Goal: Task Accomplishment & Management: Use online tool/utility

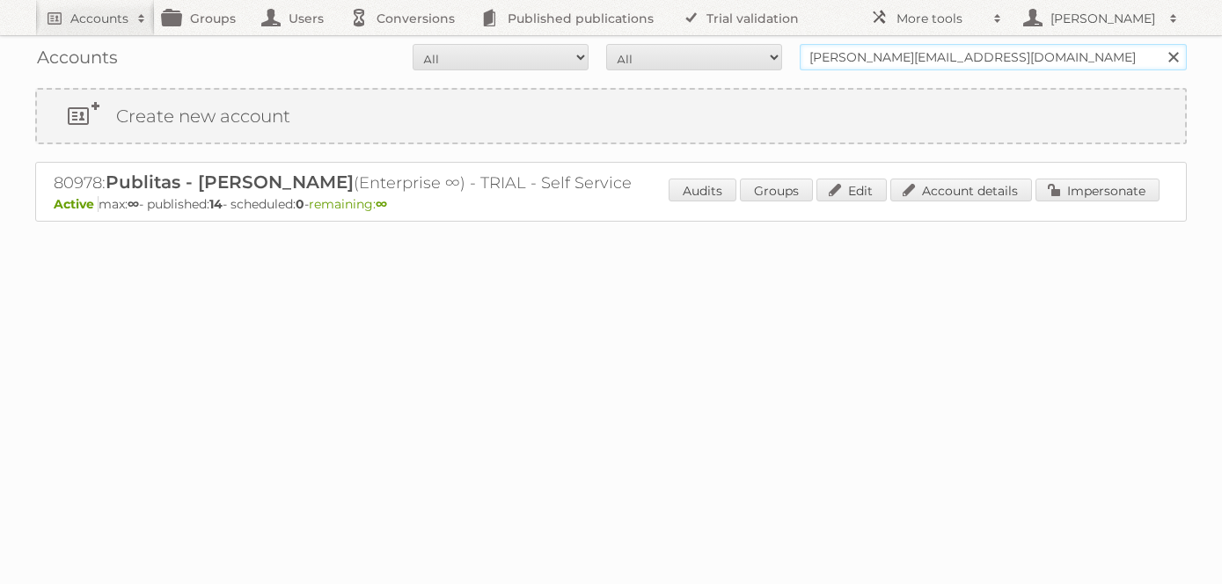
click at [855, 69] on input "[PERSON_NAME][EMAIL_ADDRESS][DOMAIN_NAME]" at bounding box center [993, 57] width 387 height 26
type input "betterware"
click at [1160, 44] on input "Search" at bounding box center [1173, 57] width 26 height 26
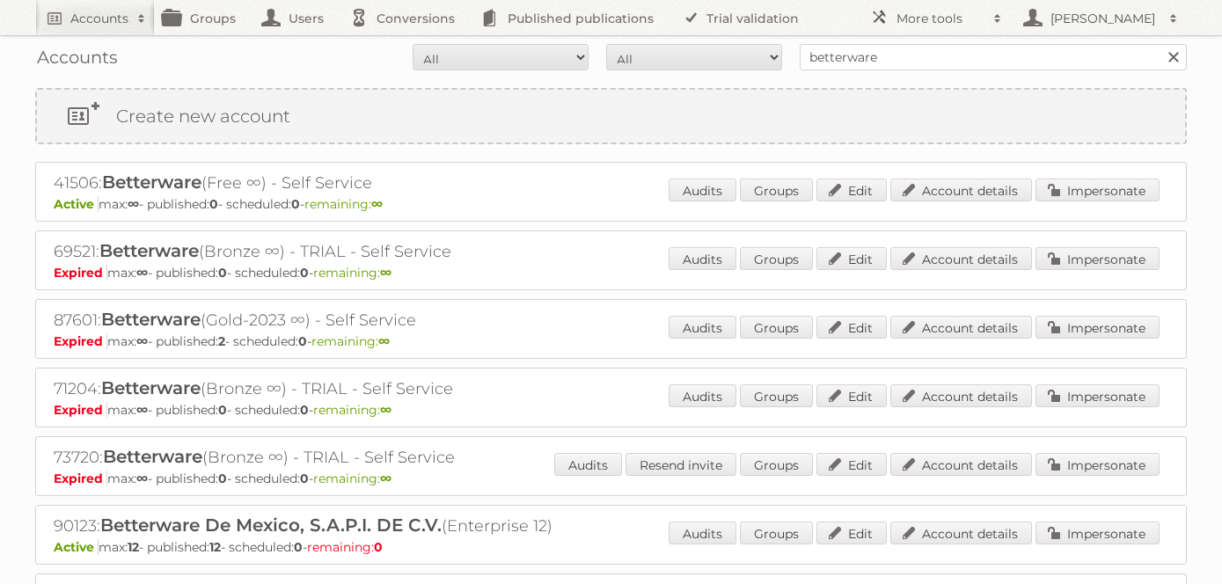
scroll to position [141, 0]
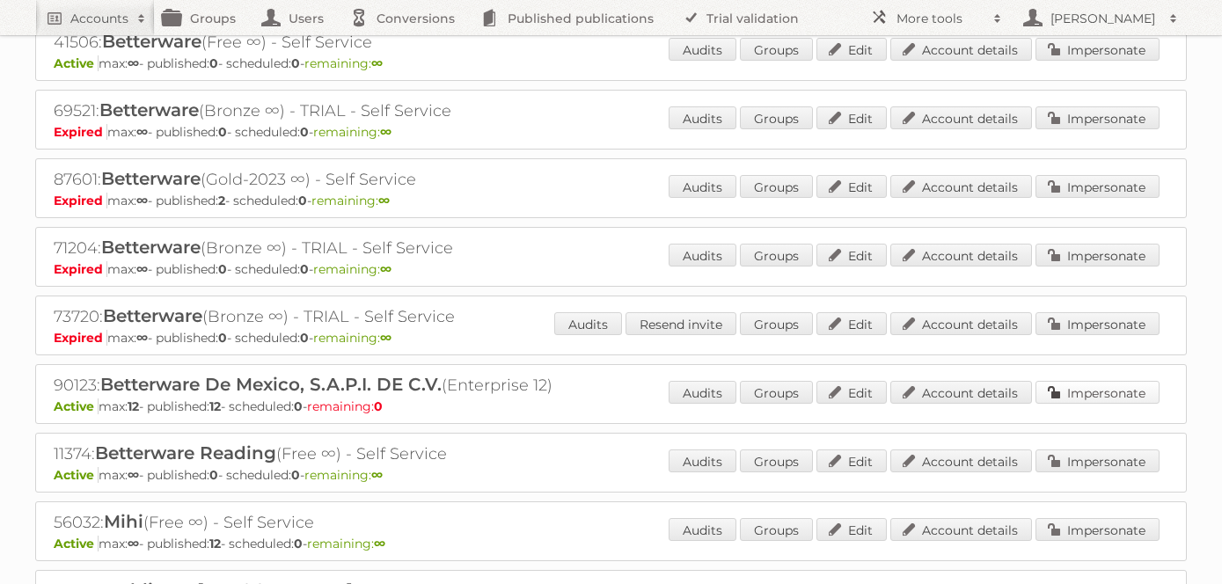
click at [1118, 397] on link "Impersonate" at bounding box center [1098, 392] width 124 height 23
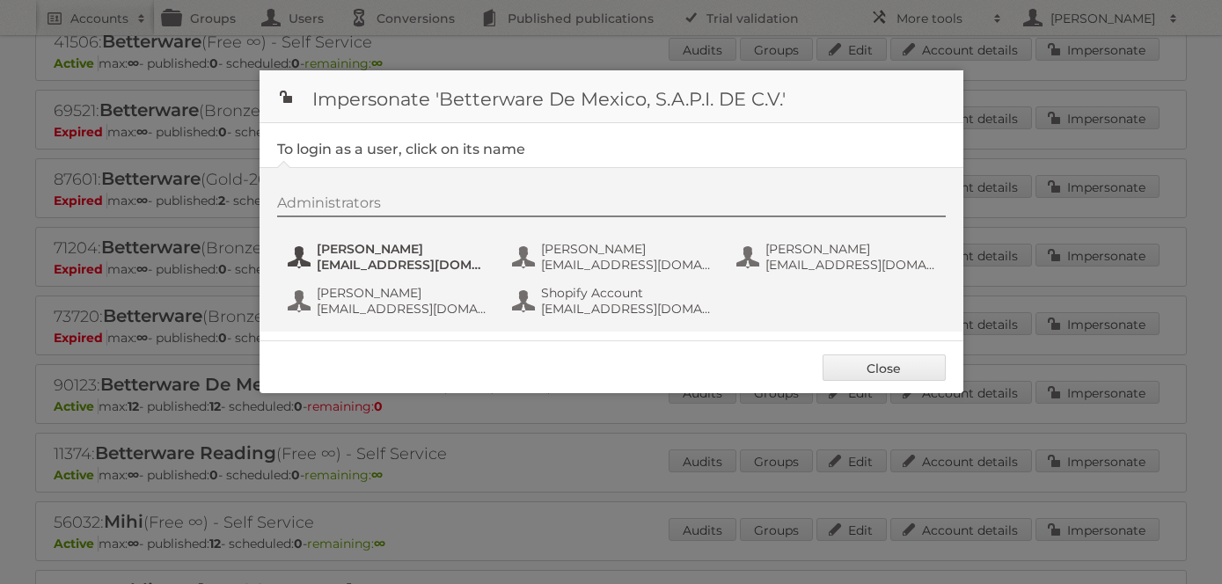
click at [368, 261] on span "cguzman@better.com.mx" at bounding box center [402, 265] width 171 height 16
